Goal: Transaction & Acquisition: Purchase product/service

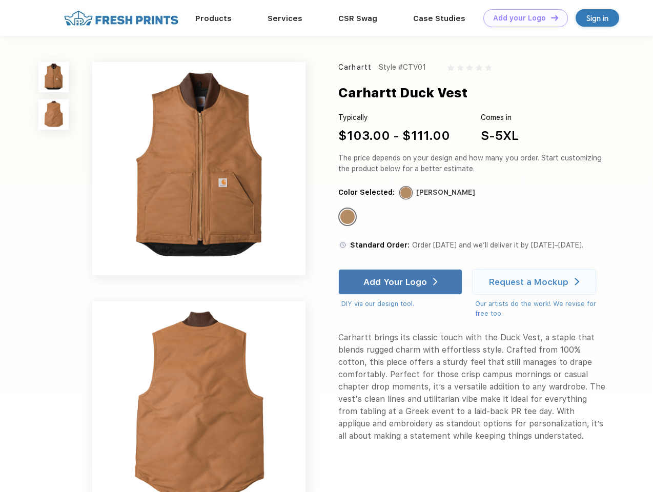
click at [522, 18] on link "Add your Logo Design Tool" at bounding box center [525, 18] width 85 height 18
click at [0, 0] on div "Design Tool" at bounding box center [0, 0] width 0 height 0
click at [550, 17] on link "Add your Logo Design Tool" at bounding box center [525, 18] width 85 height 18
click at [54, 77] on img at bounding box center [53, 77] width 30 height 30
click at [54, 115] on img at bounding box center [53, 114] width 30 height 30
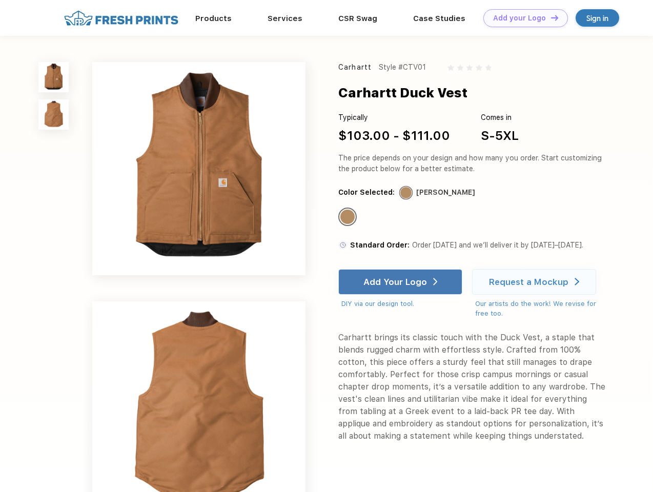
click at [349, 217] on div "Standard Color" at bounding box center [347, 217] width 14 height 14
click at [401, 282] on div "Add Your Logo" at bounding box center [395, 282] width 64 height 10
click at [536, 282] on div "Request a Mockup" at bounding box center [528, 282] width 79 height 10
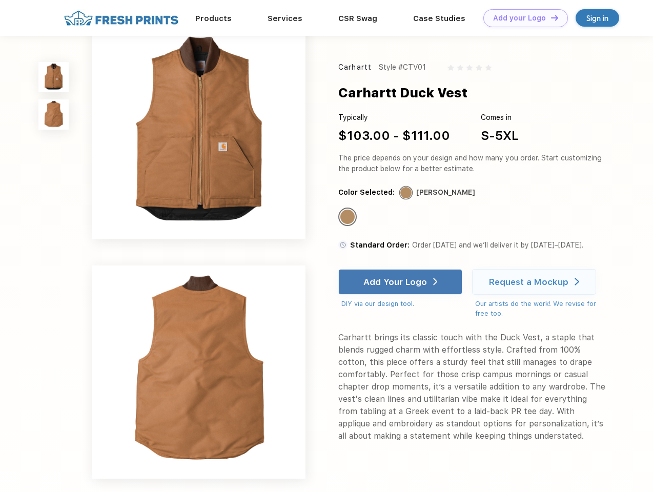
scroll to position [195, 0]
